Goal: Task Accomplishment & Management: Manage account settings

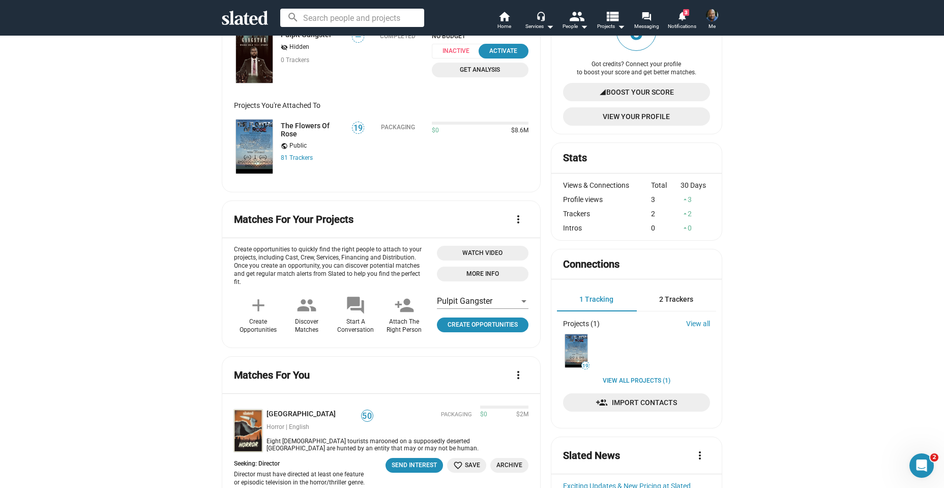
scroll to position [109, 0]
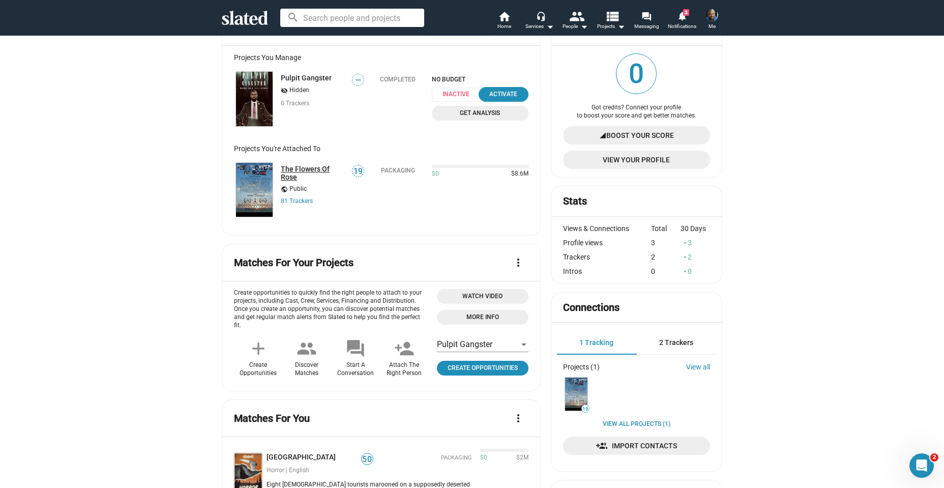
click at [290, 168] on link "The Flowers Of Rose" at bounding box center [313, 173] width 65 height 16
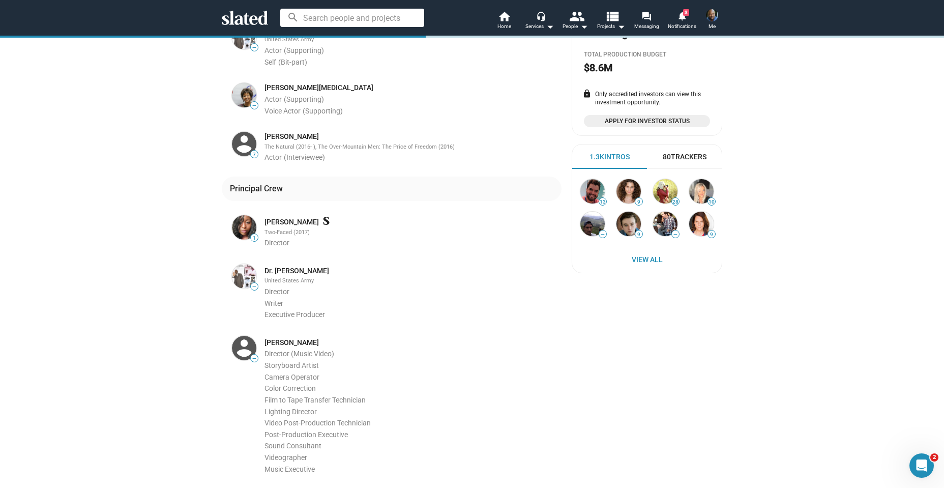
scroll to position [533, 0]
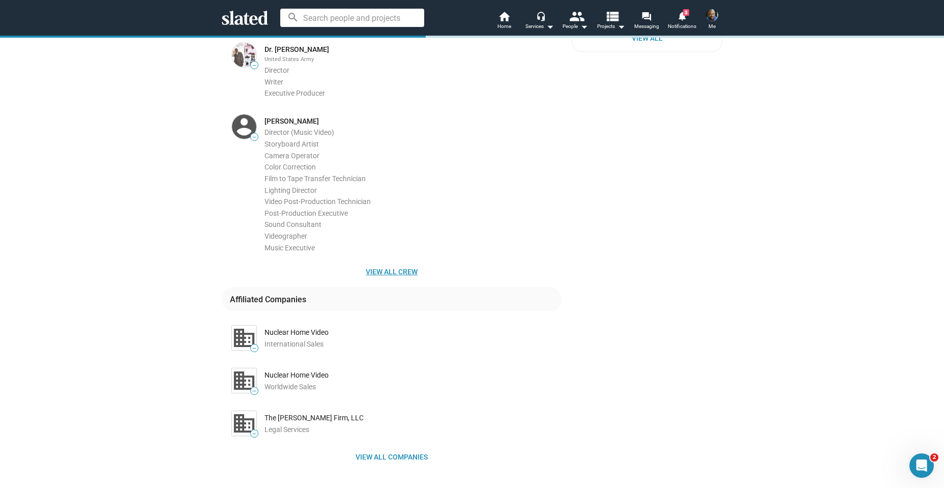
click at [393, 262] on span "View all crew" at bounding box center [391, 271] width 323 height 18
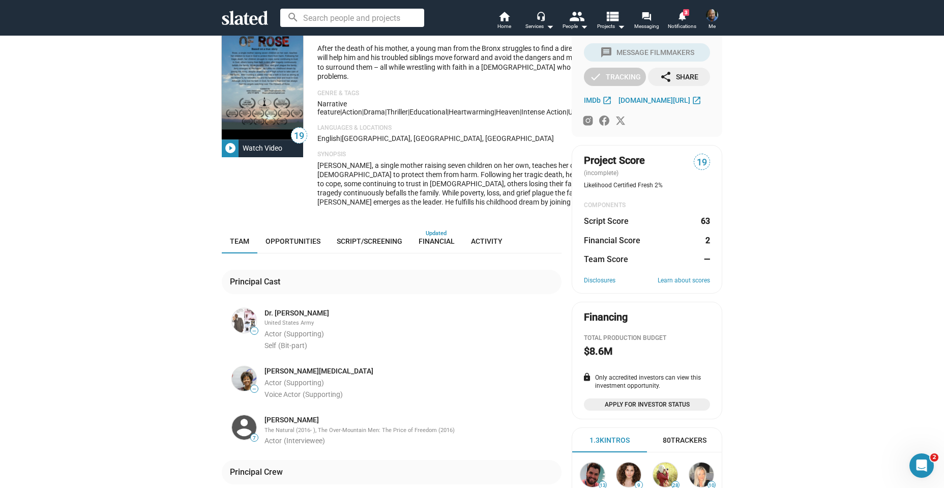
scroll to position [0, 0]
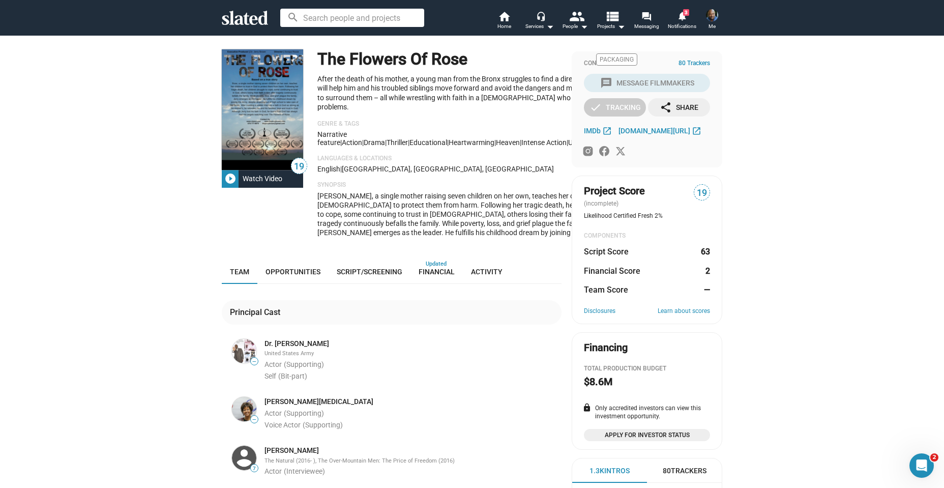
click at [225, 178] on mat-icon "play_circle_filled" at bounding box center [230, 178] width 12 height 12
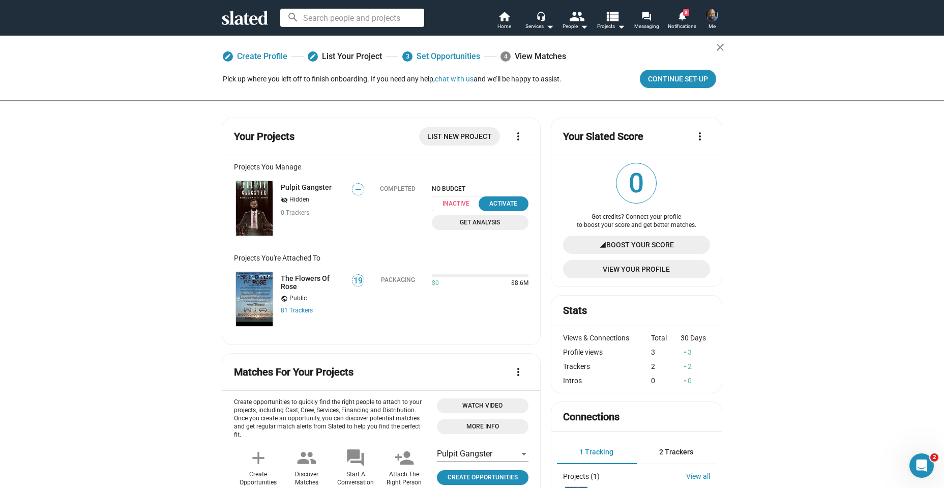
click at [245, 199] on img at bounding box center [254, 208] width 37 height 54
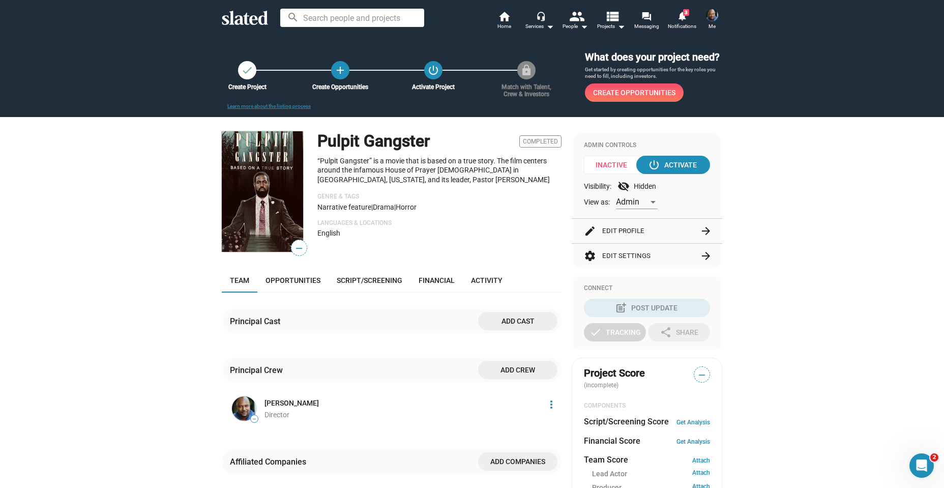
click at [615, 242] on button "edit Edit Profile arrow_forward" at bounding box center [647, 231] width 126 height 24
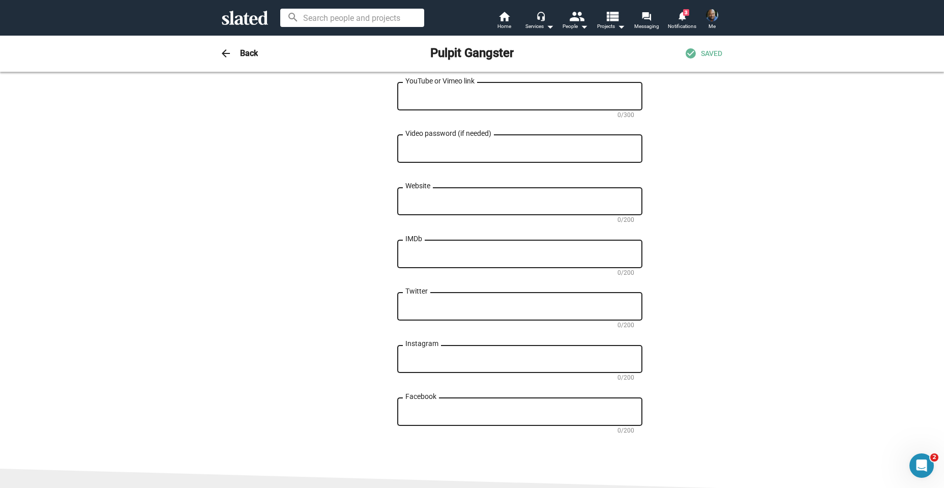
scroll to position [438, 0]
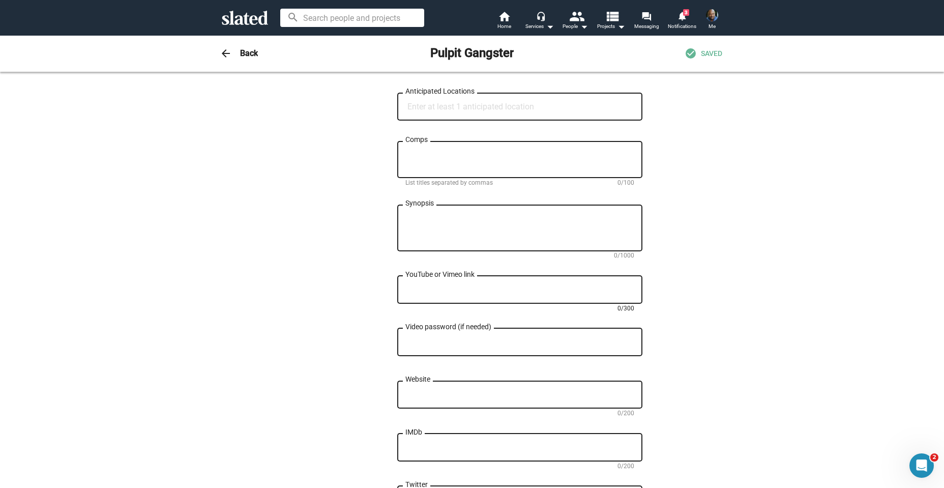
click at [458, 294] on textarea "YouTube or Vimeo link" at bounding box center [519, 289] width 229 height 9
click at [415, 222] on textarea "Synopsis" at bounding box center [519, 228] width 229 height 27
paste textarea "Based on a true story. [DEMOGRAPHIC_DATA] [PERSON_NAME] ([PERSON_NAME]) of the …"
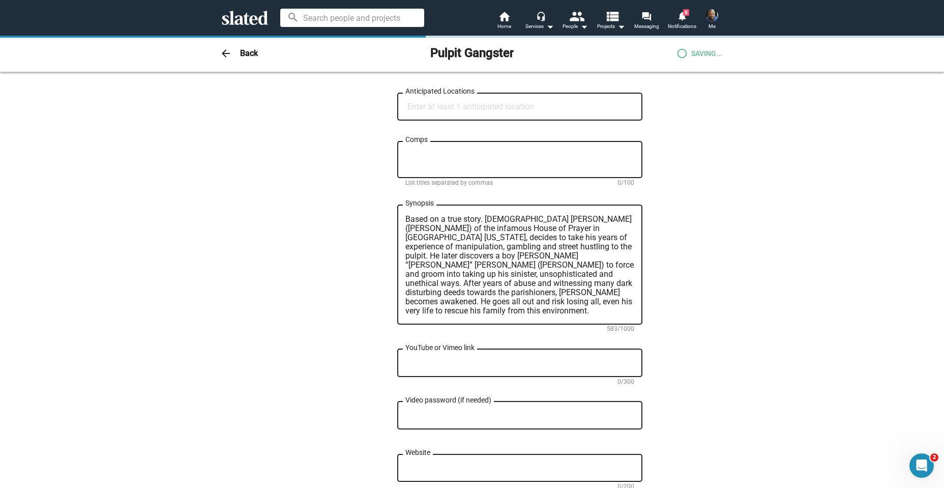
type textarea "Based on a true story. [DEMOGRAPHIC_DATA] [PERSON_NAME] ([PERSON_NAME]) of the …"
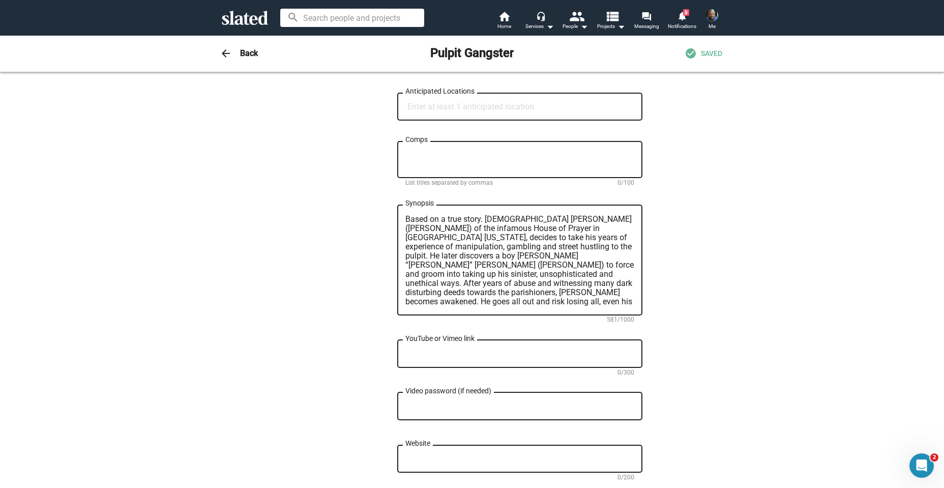
click at [444, 351] on div "YouTube or Vimeo link" at bounding box center [519, 353] width 229 height 30
paste textarea "[URL][DOMAIN_NAME]"
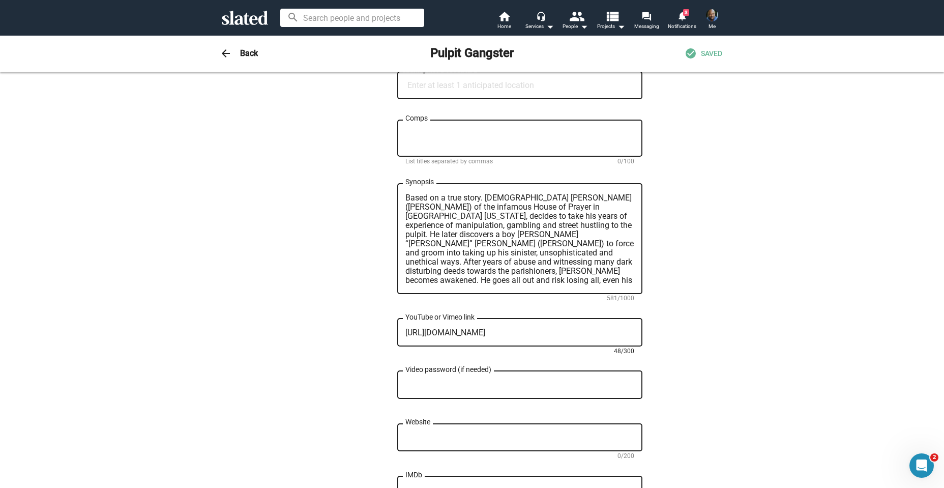
scroll to position [0, 0]
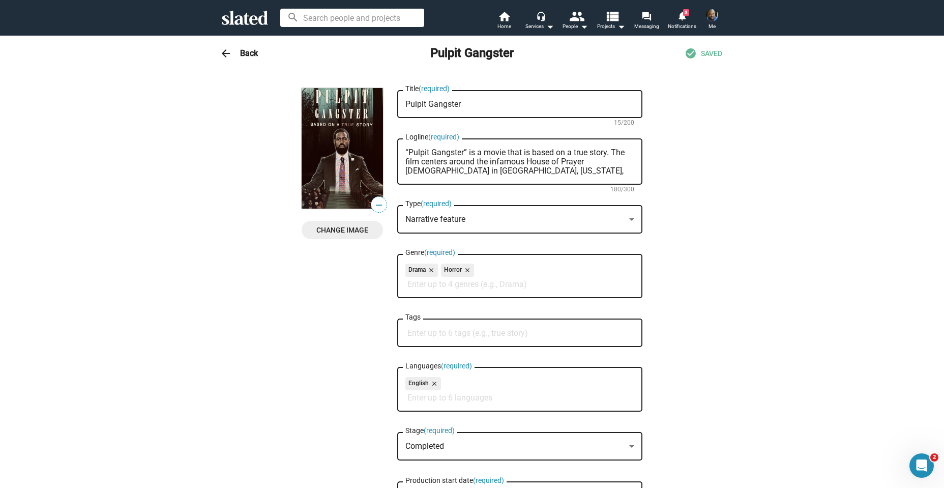
type textarea "[URL][DOMAIN_NAME]"
click at [698, 54] on span "SAVING..." at bounding box center [706, 54] width 31 height 10
click at [505, 22] on span "Home" at bounding box center [504, 26] width 14 height 12
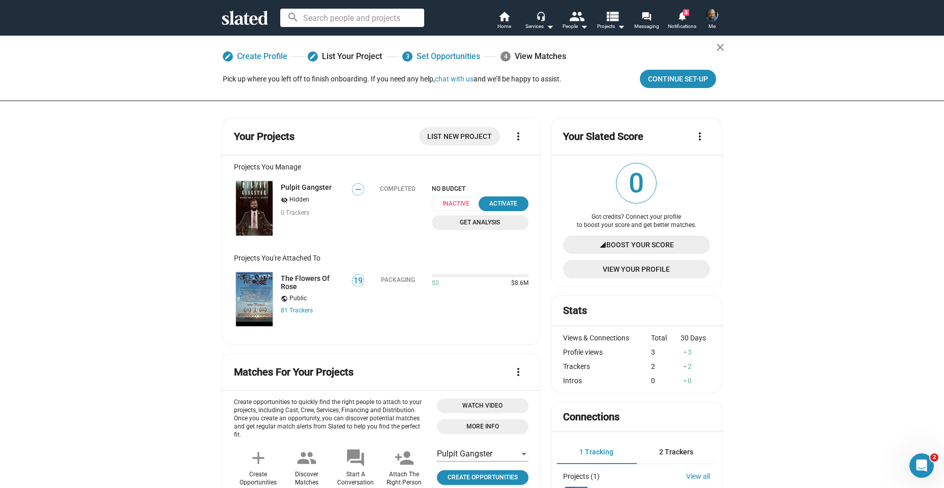
click at [246, 215] on img at bounding box center [254, 208] width 37 height 54
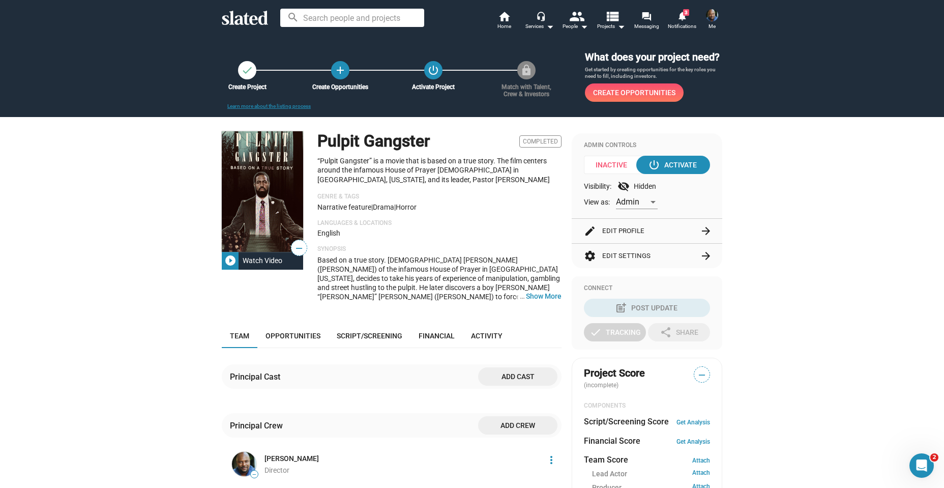
click at [228, 267] on mat-icon "play_circle_filled" at bounding box center [230, 260] width 12 height 12
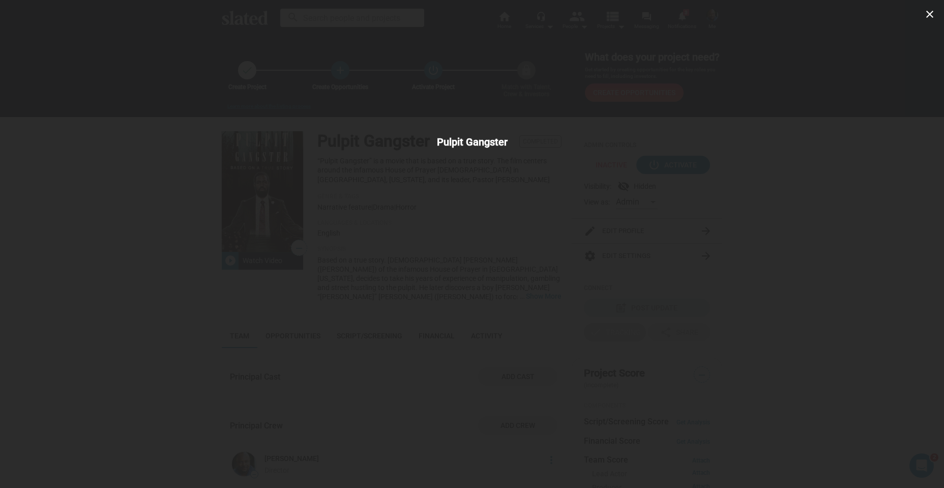
click at [928, 15] on mat-icon "close" at bounding box center [930, 14] width 12 height 12
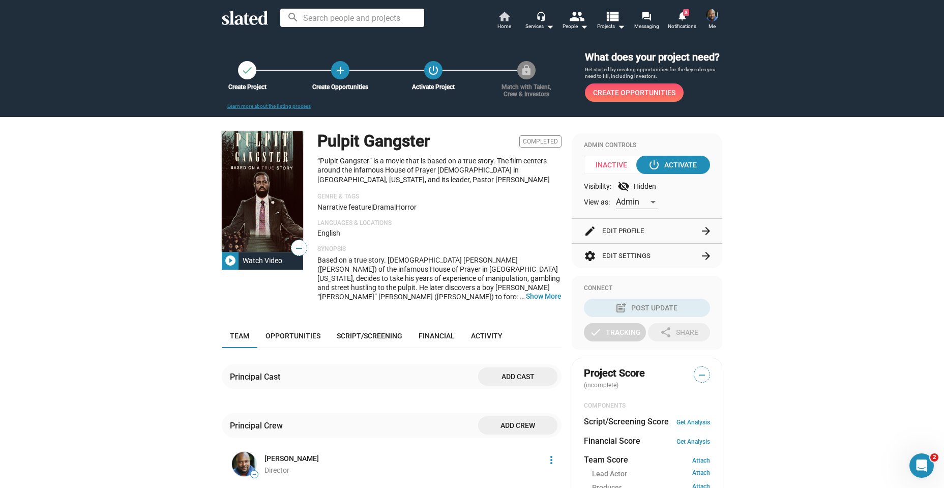
click at [506, 21] on span "Home" at bounding box center [504, 26] width 14 height 12
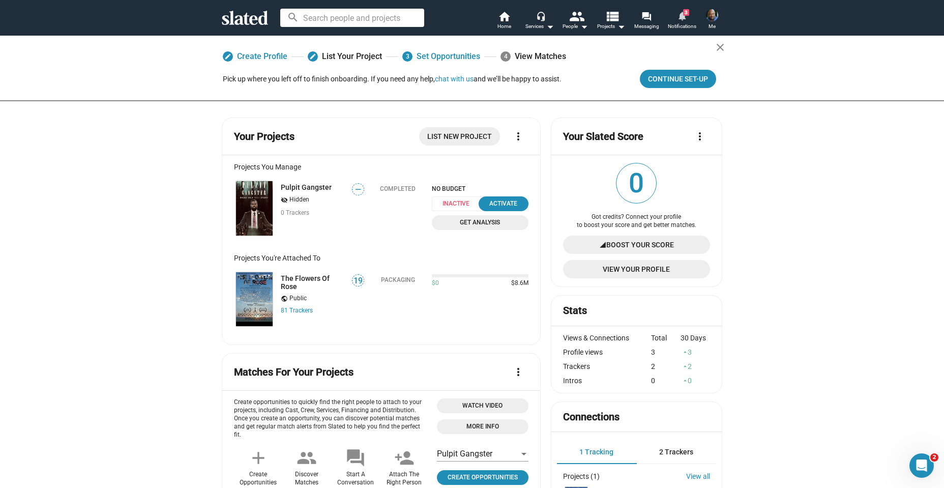
click at [682, 15] on mat-icon "notifications" at bounding box center [682, 16] width 10 height 10
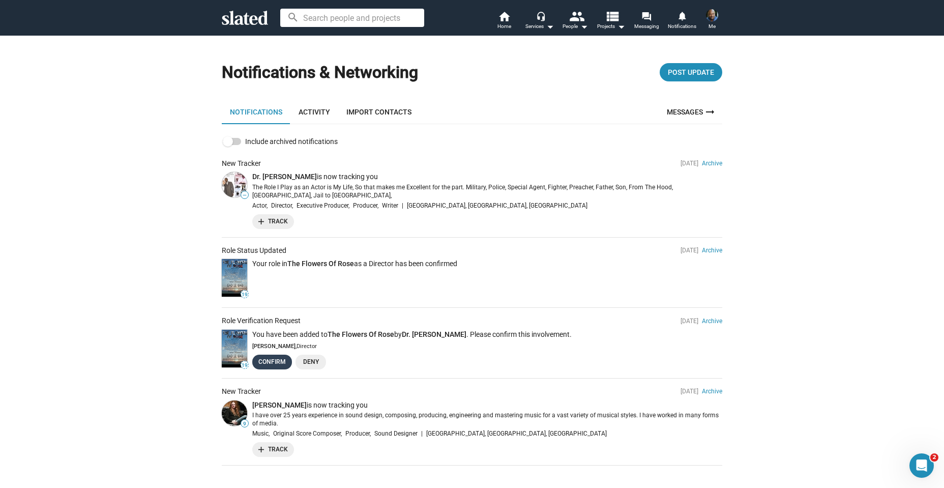
click at [259, 355] on link "Confirm" at bounding box center [272, 362] width 40 height 15
click at [271, 220] on span "add Track" at bounding box center [273, 221] width 30 height 11
click at [922, 460] on icon "Open Intercom Messenger" at bounding box center [920, 464] width 17 height 17
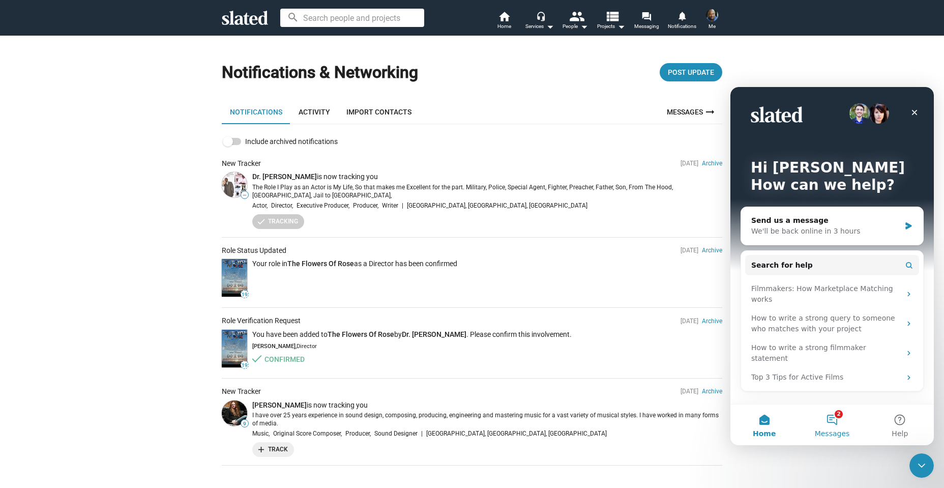
click at [830, 418] on button "2 Messages" at bounding box center [832, 424] width 68 height 41
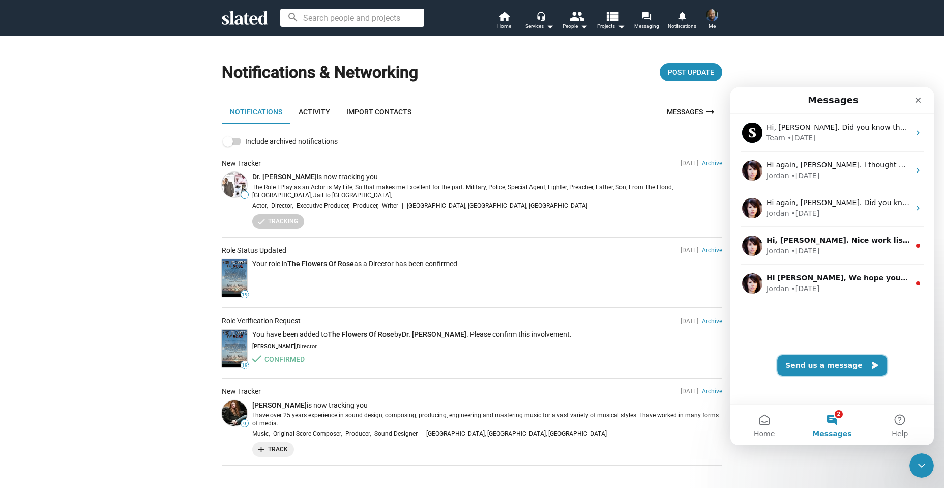
click at [817, 369] on button "Send us a message" at bounding box center [832, 365] width 110 height 20
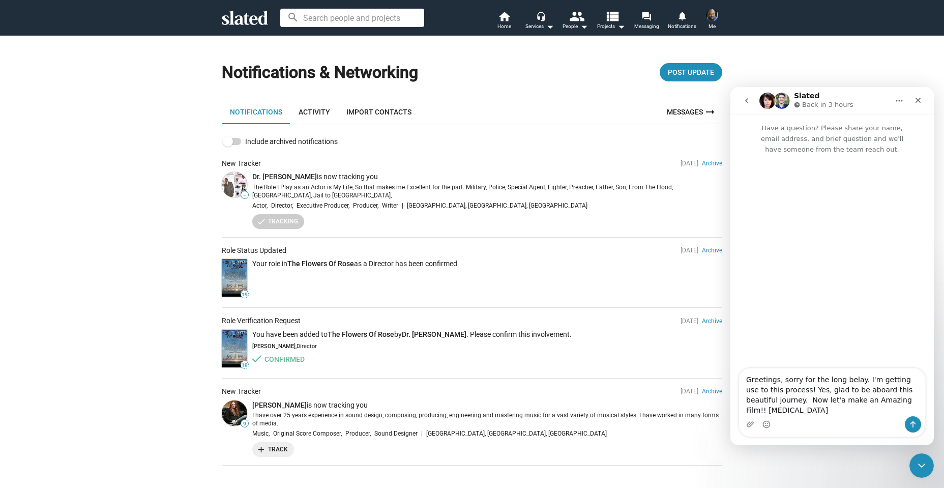
click at [807, 410] on textarea "Greetings, sorry for the long belay. I'm getting use to this process! Yes, glad…" at bounding box center [832, 392] width 186 height 48
type textarea "Greetings, sorry for the long belay. I'm getting use to this process! Yes, glad…"
click at [912, 423] on icon "Send a message…" at bounding box center [913, 424] width 6 height 7
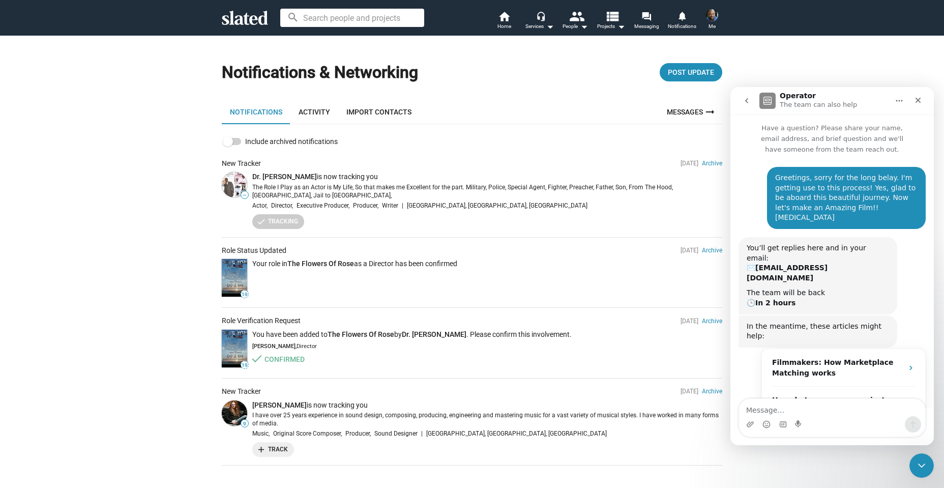
scroll to position [46, 0]
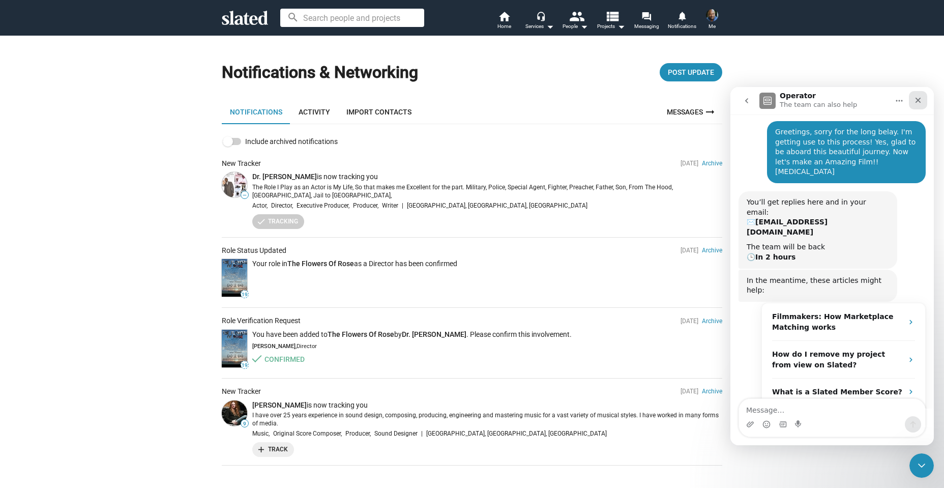
click at [919, 103] on icon "Close" at bounding box center [918, 100] width 8 height 8
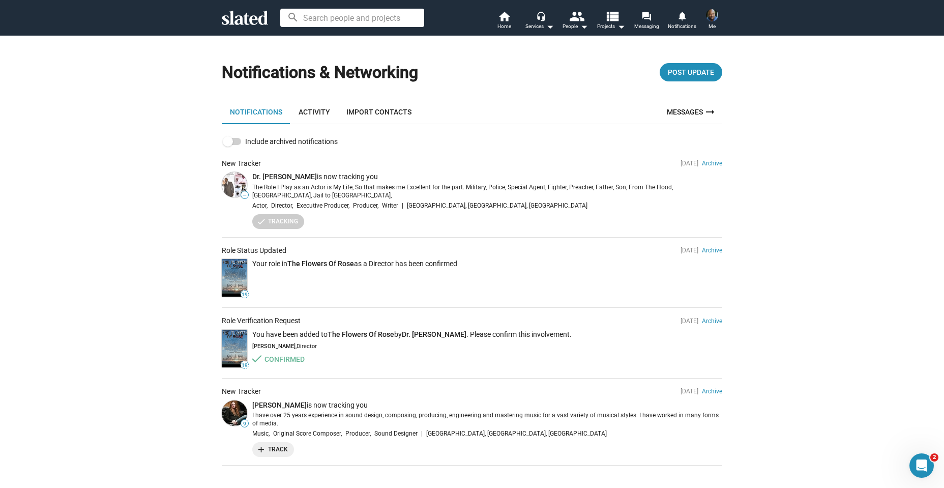
scroll to position [2, 0]
click at [505, 23] on span "Home" at bounding box center [504, 26] width 14 height 12
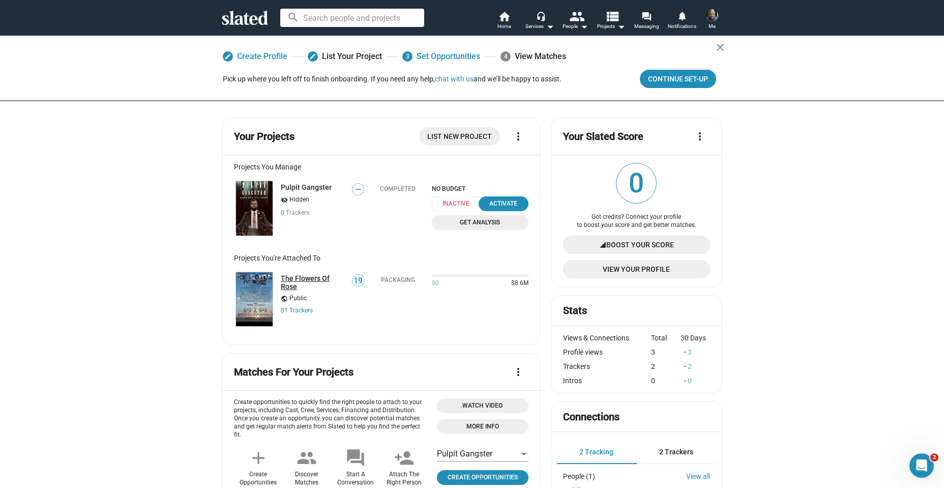
click at [293, 278] on link "The Flowers Of Rose" at bounding box center [313, 282] width 65 height 16
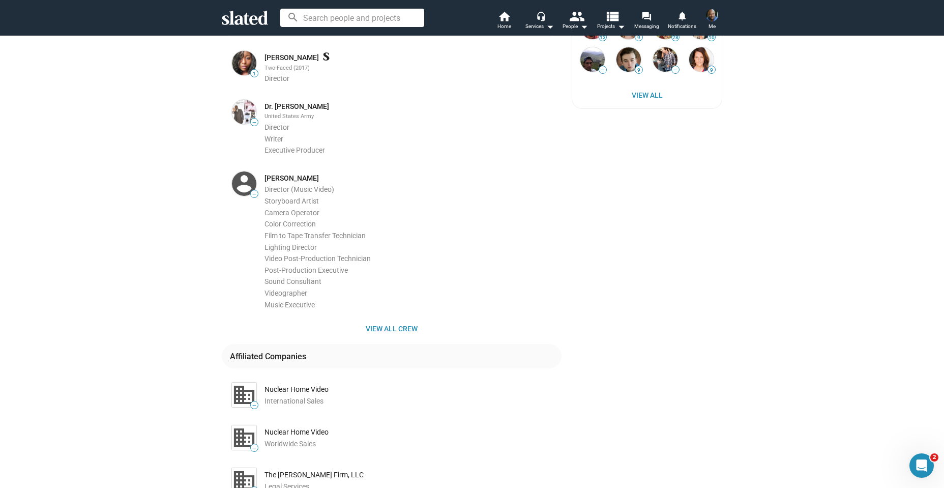
scroll to position [478, 0]
click at [389, 326] on div "Principal Crew 1 [PERSON_NAME] Two-Faced (2017) Director — Dr. [PERSON_NAME] Un…" at bounding box center [392, 178] width 340 height 332
click at [386, 319] on span "View all crew" at bounding box center [391, 328] width 323 height 18
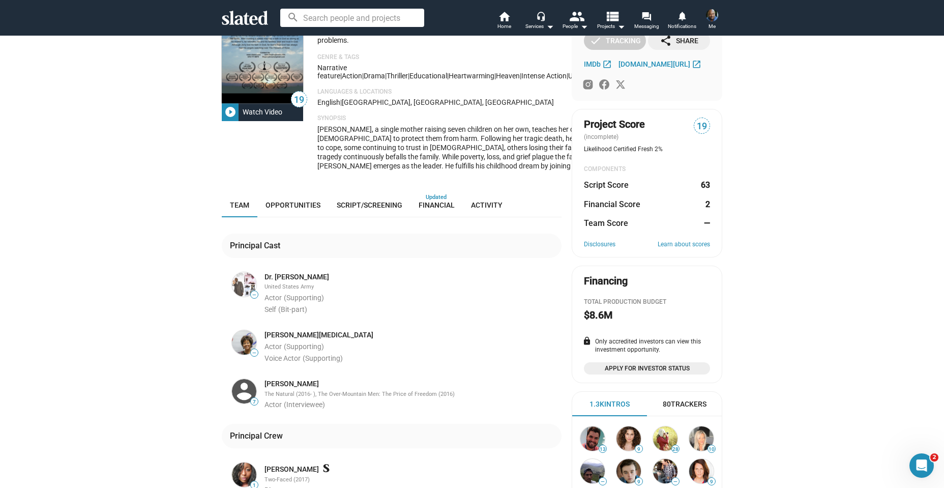
scroll to position [154, 0]
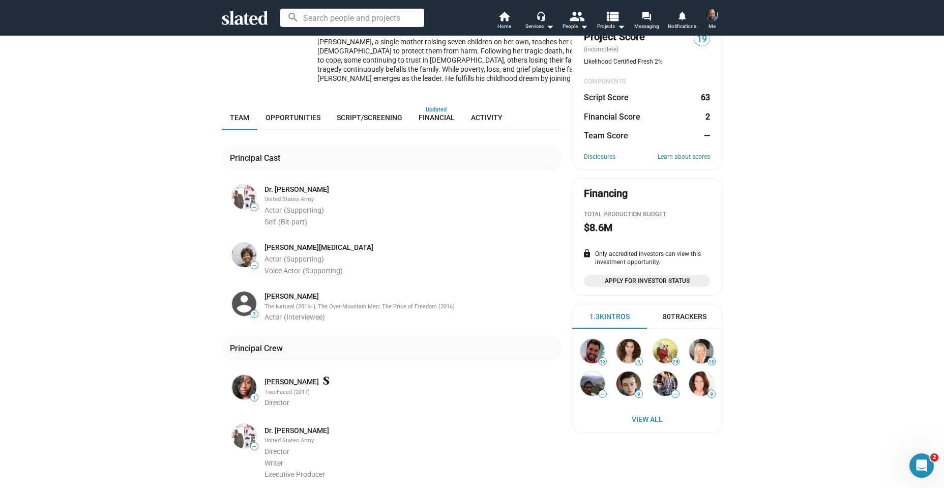
click at [289, 377] on link "[PERSON_NAME]" at bounding box center [291, 382] width 54 height 10
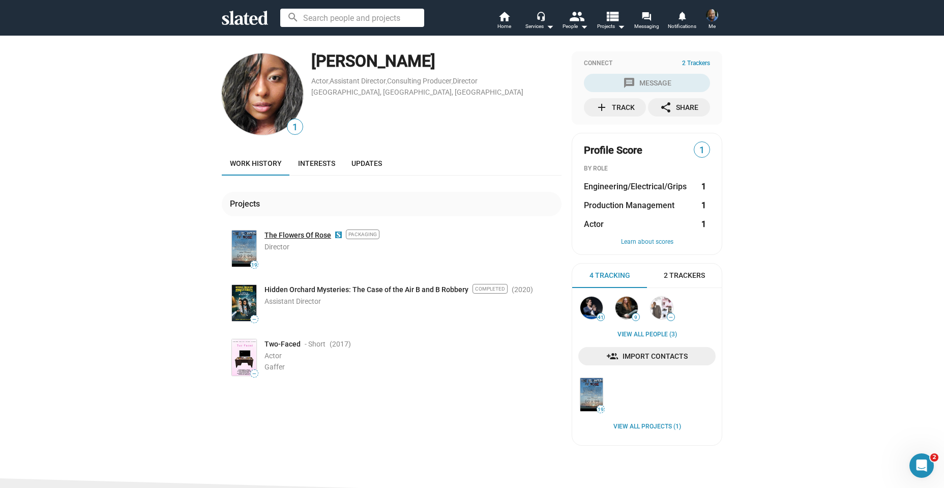
click at [305, 237] on link "The Flowers Of Rose" at bounding box center [297, 235] width 67 height 10
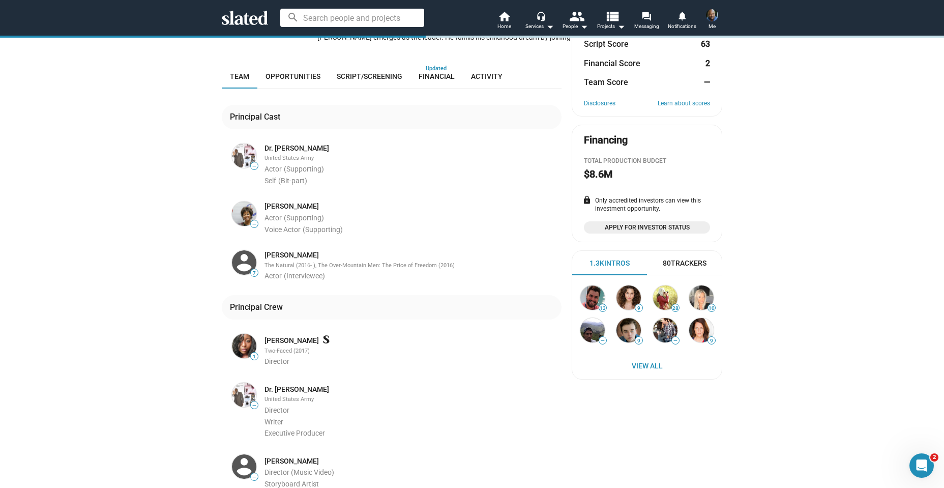
scroll to position [387, 0]
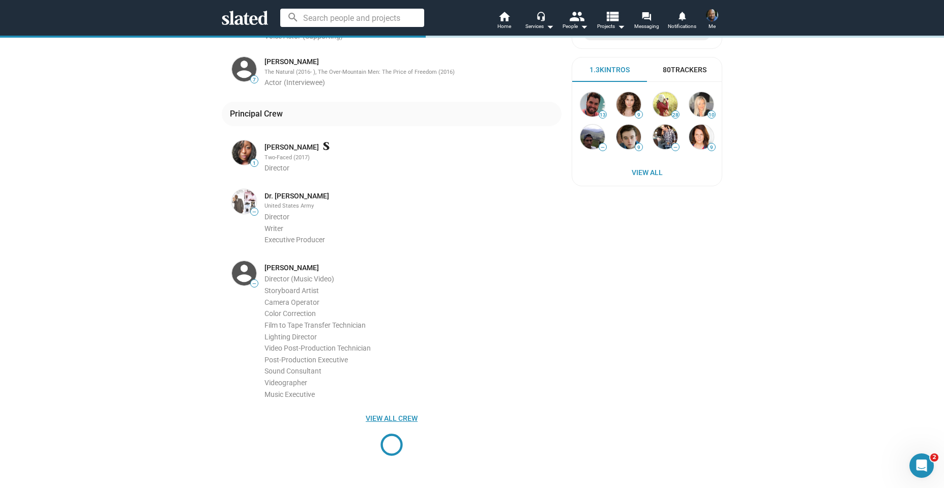
click at [399, 409] on span "View all crew" at bounding box center [391, 418] width 323 height 18
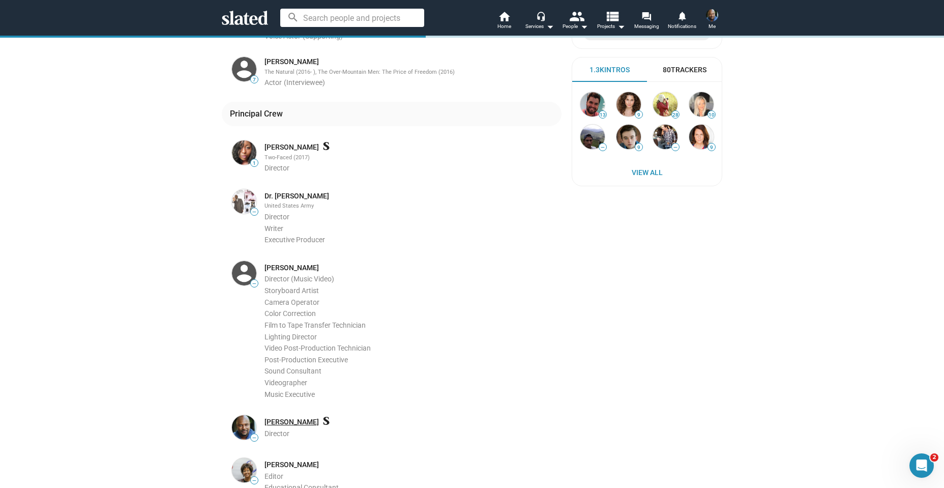
click at [297, 417] on link "[PERSON_NAME]" at bounding box center [291, 422] width 54 height 10
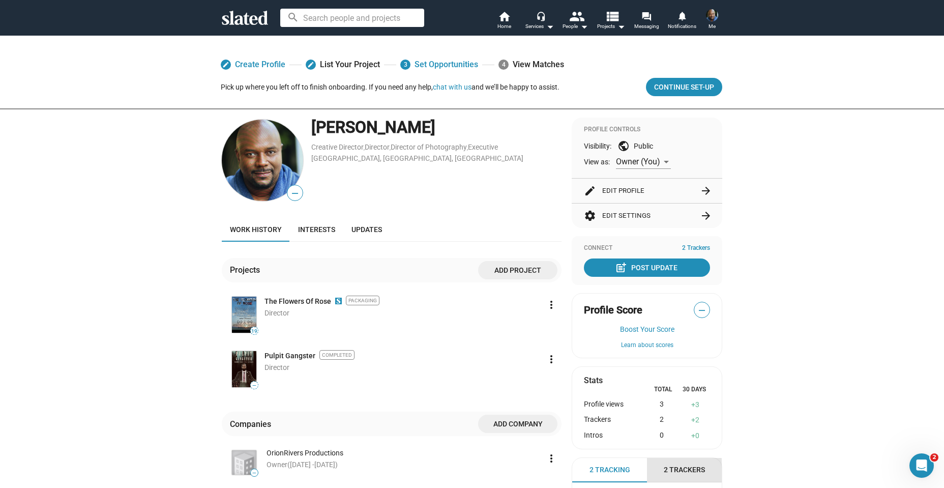
click at [675, 467] on span "2 Trackers" at bounding box center [684, 470] width 41 height 10
click at [604, 469] on span "2 Tracking" at bounding box center [609, 470] width 41 height 10
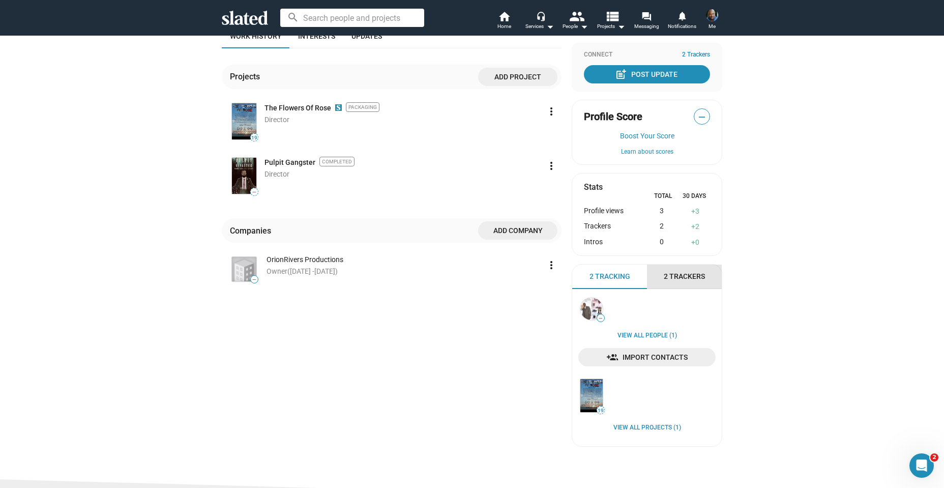
click at [680, 275] on span "2 Trackers" at bounding box center [684, 277] width 41 height 10
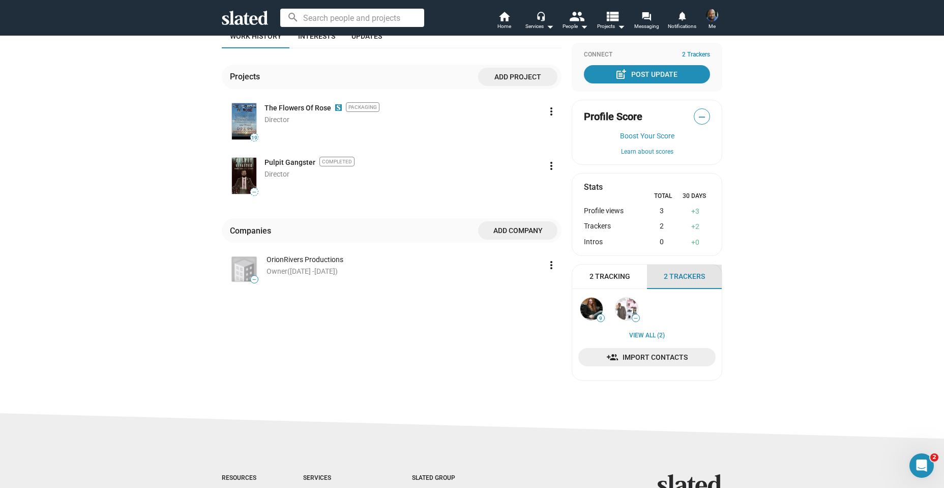
click at [680, 275] on span "2 Trackers" at bounding box center [684, 277] width 41 height 10
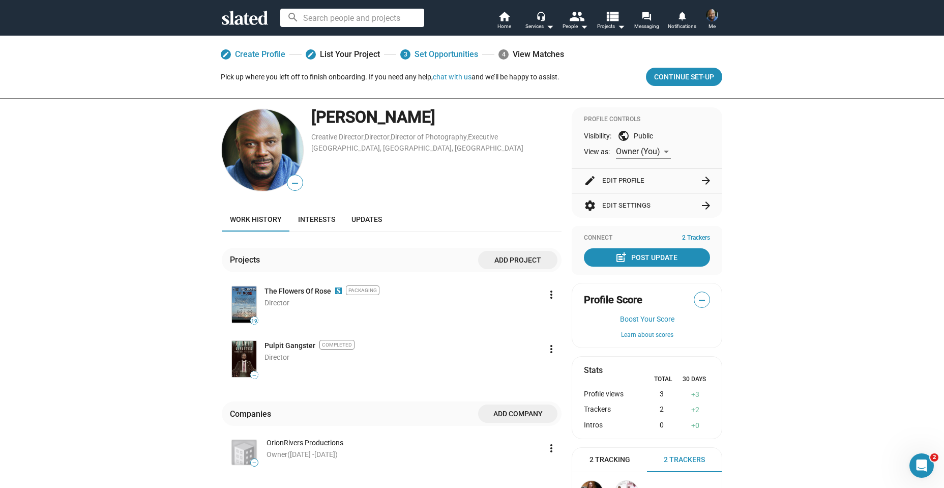
scroll to position [34, 0]
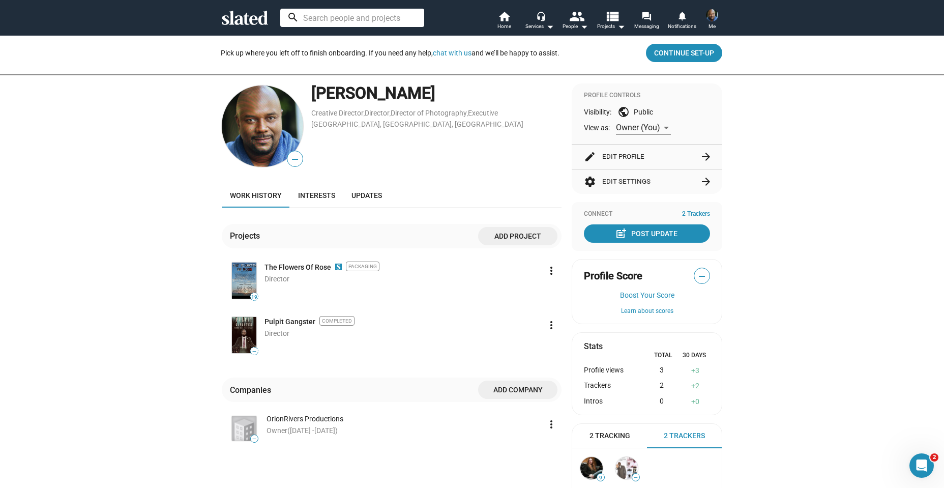
click at [367, 17] on input at bounding box center [352, 18] width 144 height 18
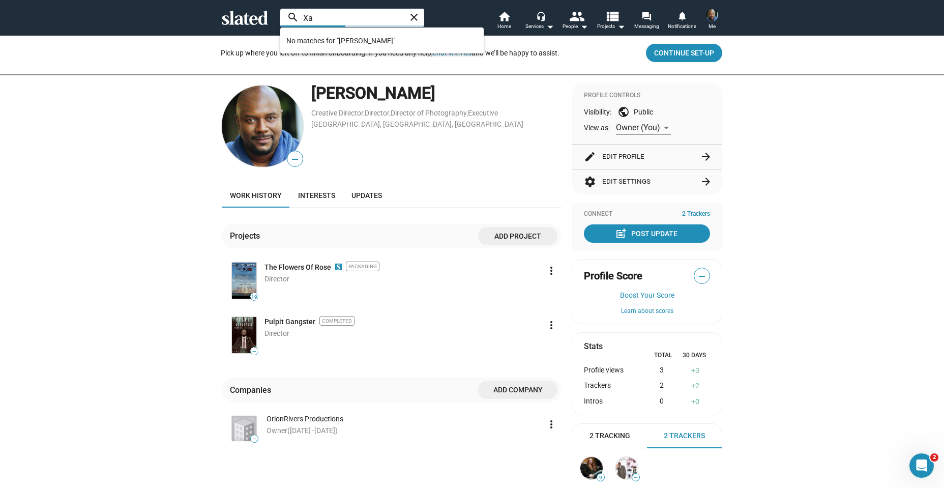
type input "X"
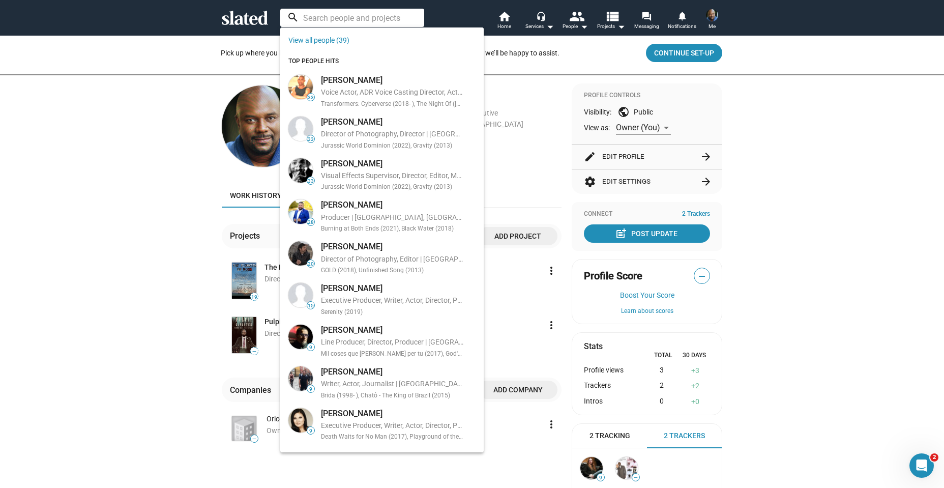
click at [781, 161] on div "edit Create Profile edit List Your Project 3 Set Opportunities 4 View Matches P…" at bounding box center [472, 287] width 944 height 572
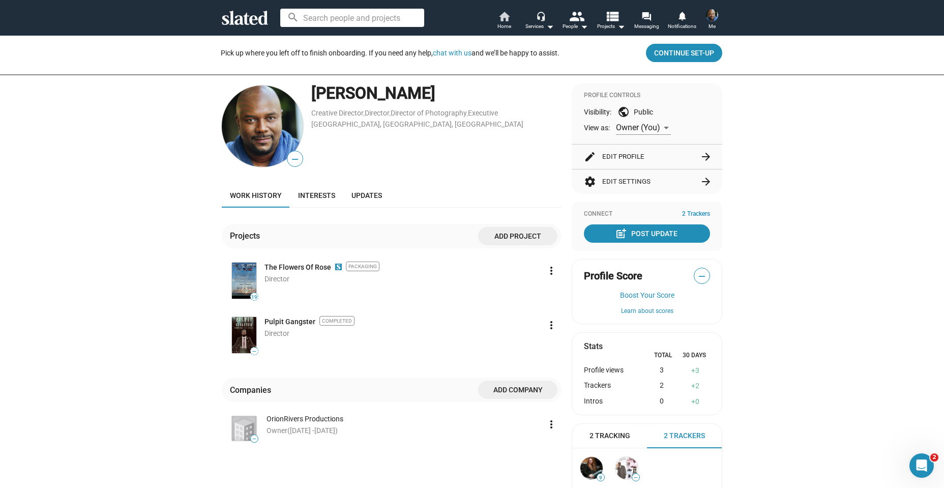
click at [506, 19] on mat-icon "home" at bounding box center [504, 16] width 12 height 12
